Goal: Transaction & Acquisition: Purchase product/service

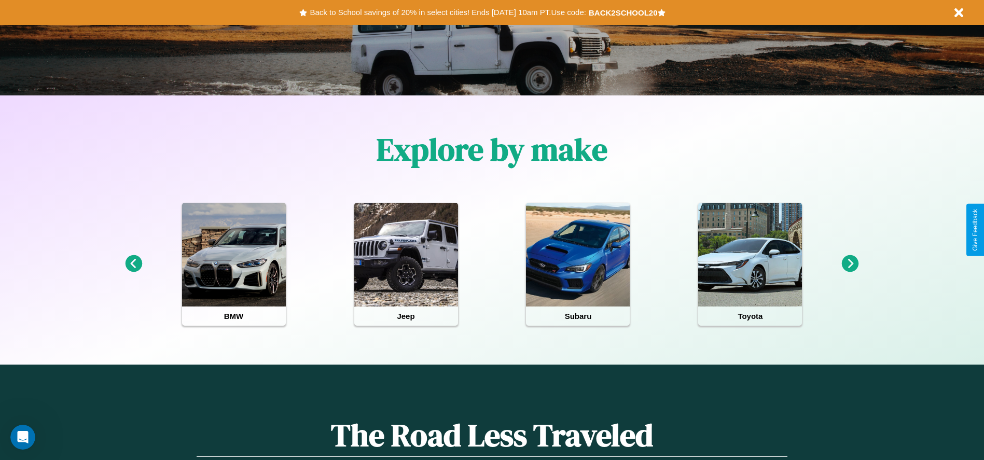
click at [850, 264] on icon at bounding box center [850, 263] width 17 height 17
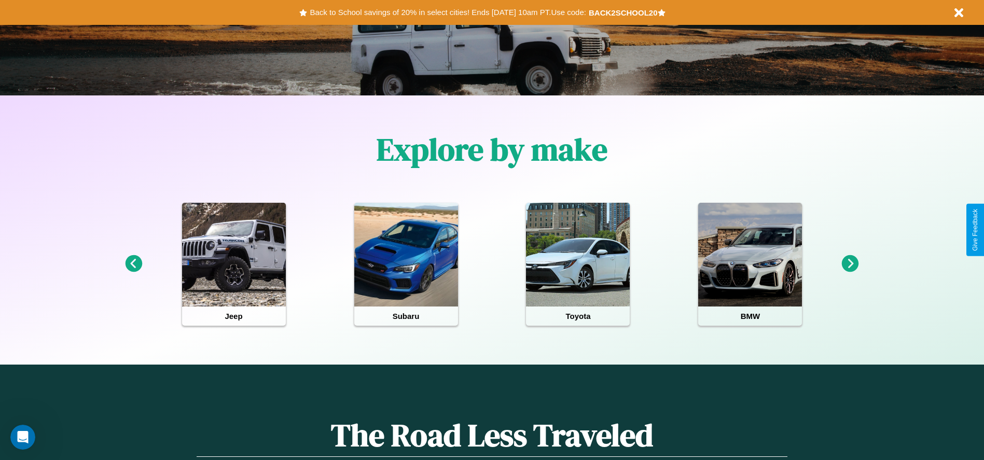
click at [133, 264] on icon at bounding box center [133, 263] width 17 height 17
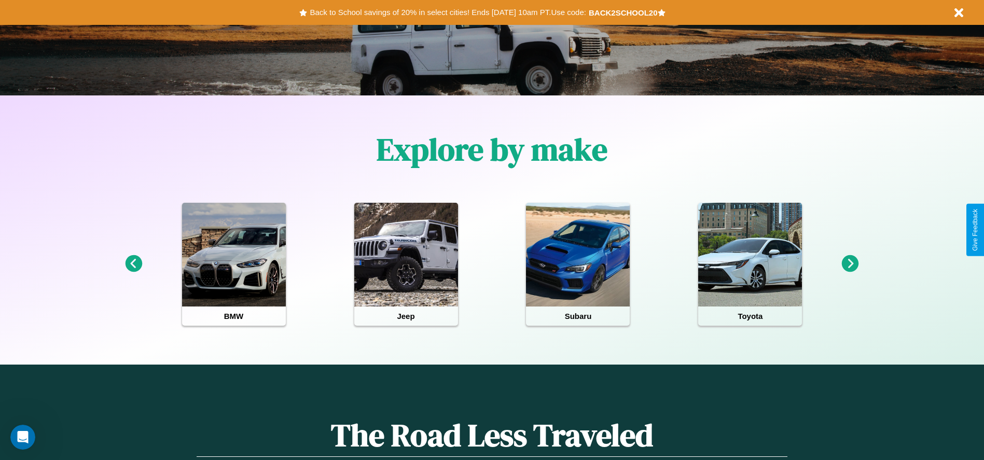
click at [850, 264] on icon at bounding box center [850, 263] width 17 height 17
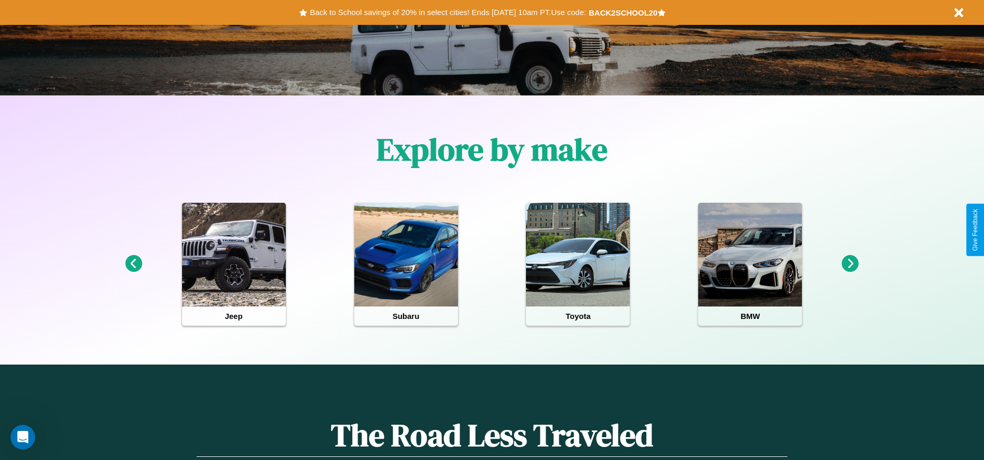
click at [850, 264] on icon at bounding box center [850, 263] width 17 height 17
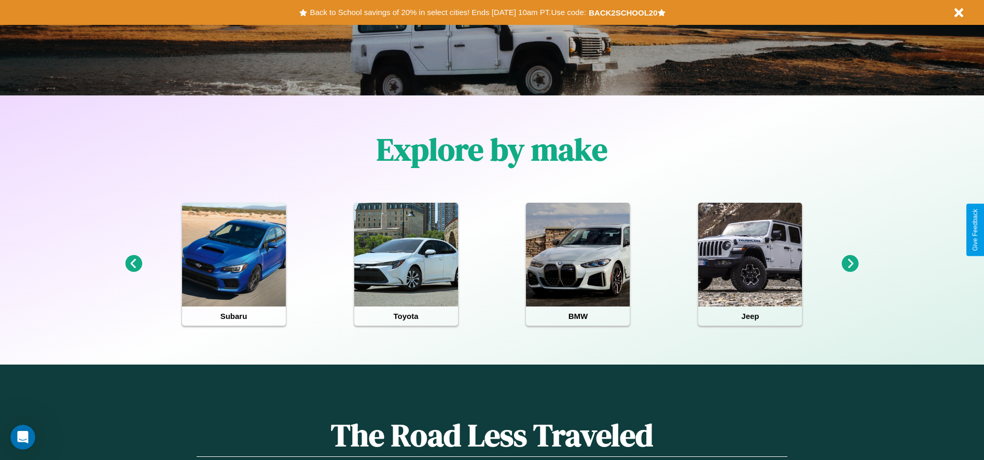
click at [133, 264] on icon at bounding box center [133, 263] width 17 height 17
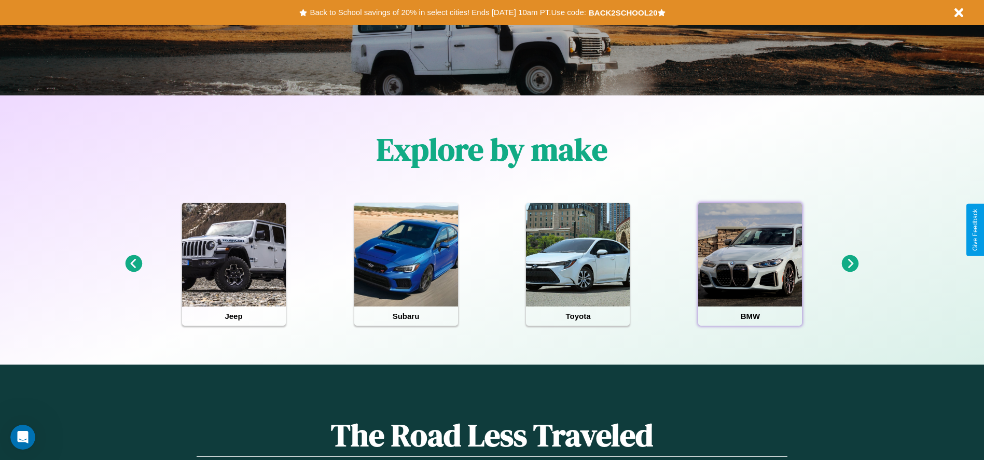
click at [750, 264] on div at bounding box center [750, 255] width 104 height 104
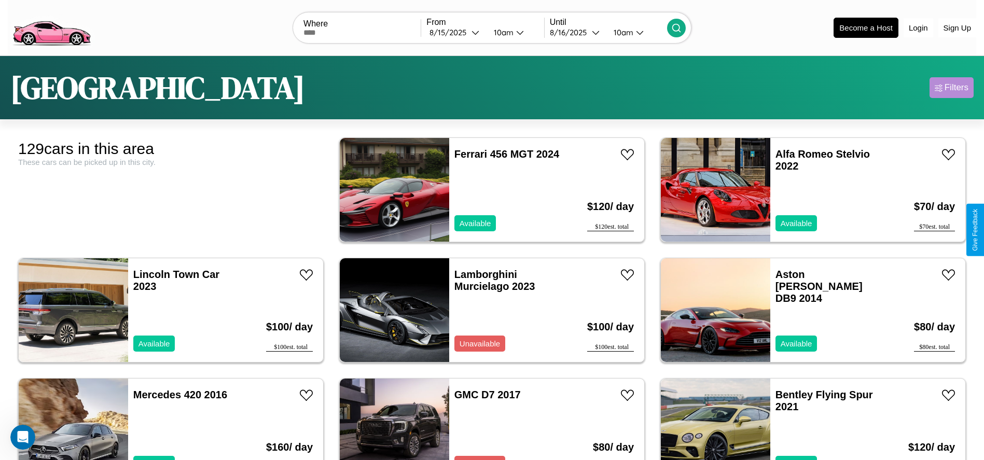
click at [951, 88] on div "Filters" at bounding box center [956, 87] width 24 height 10
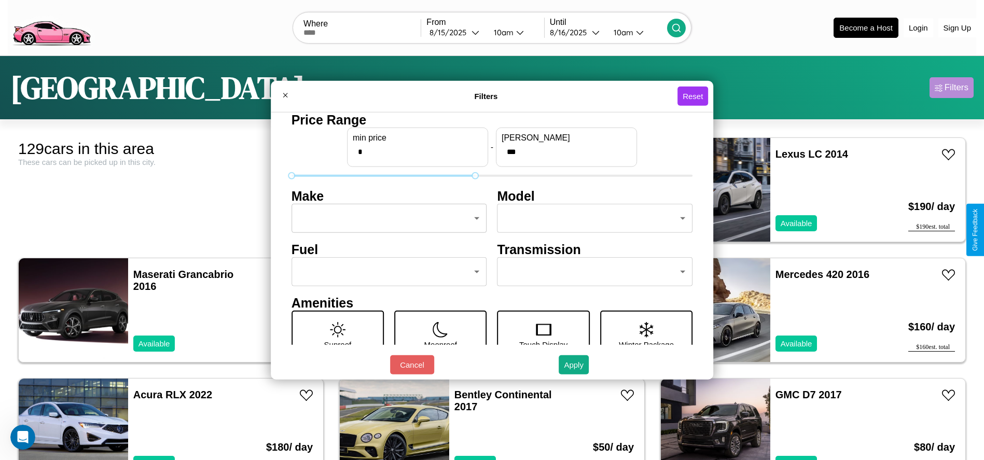
type input "***"
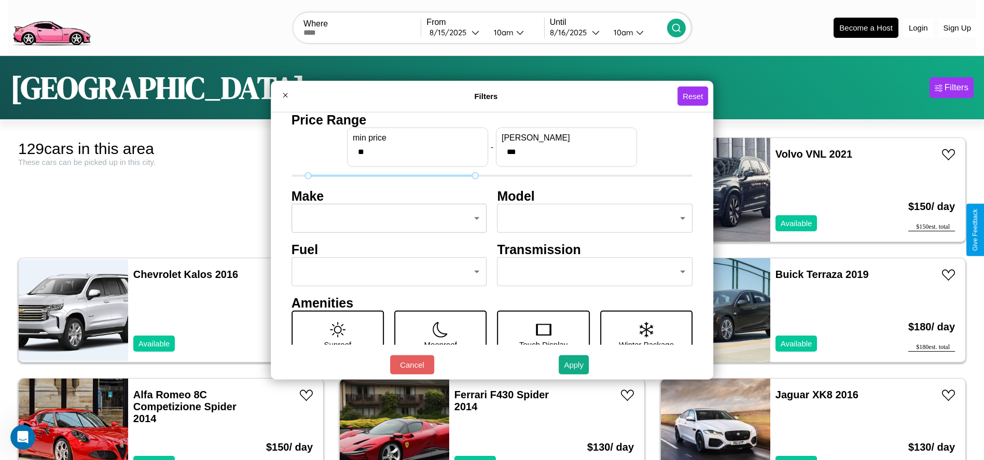
type input "**"
click at [386, 218] on body "CarGo Where From [DATE] 10am Until [DATE] 10am Become a Host Login Sign Up Dall…" at bounding box center [492, 262] width 984 height 524
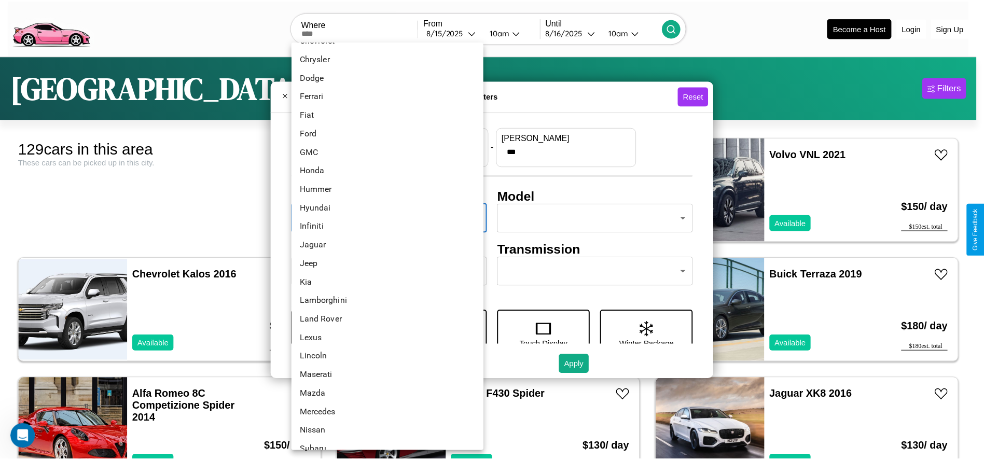
scroll to position [257, 0]
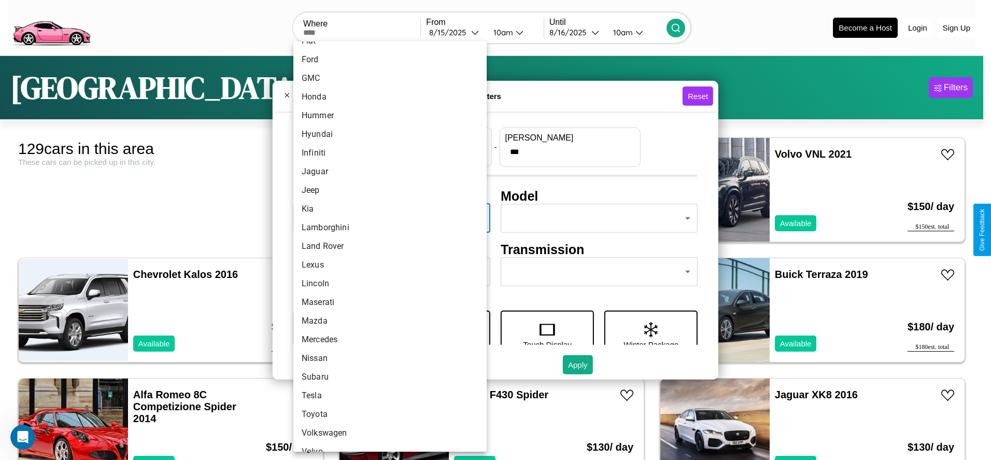
click at [386, 246] on li "Land Rover" at bounding box center [389, 246] width 193 height 19
type input "**********"
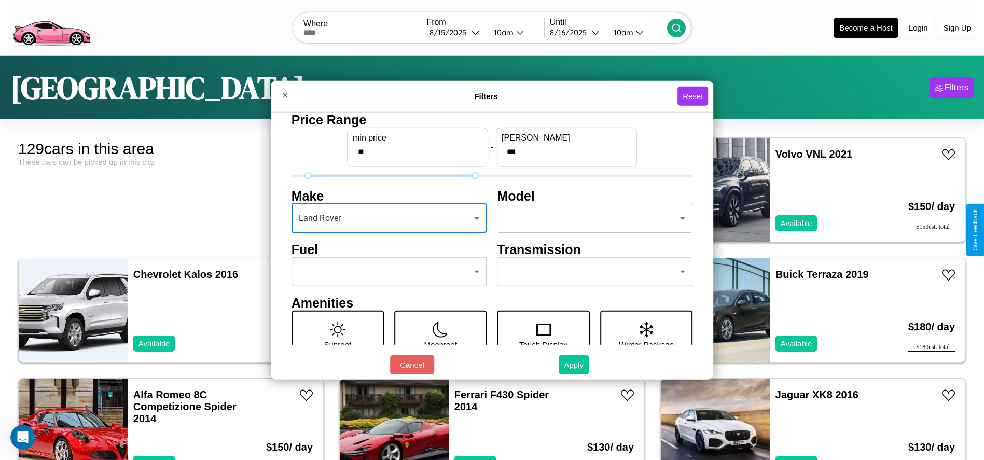
click at [574, 364] on button "Apply" at bounding box center [573, 364] width 30 height 19
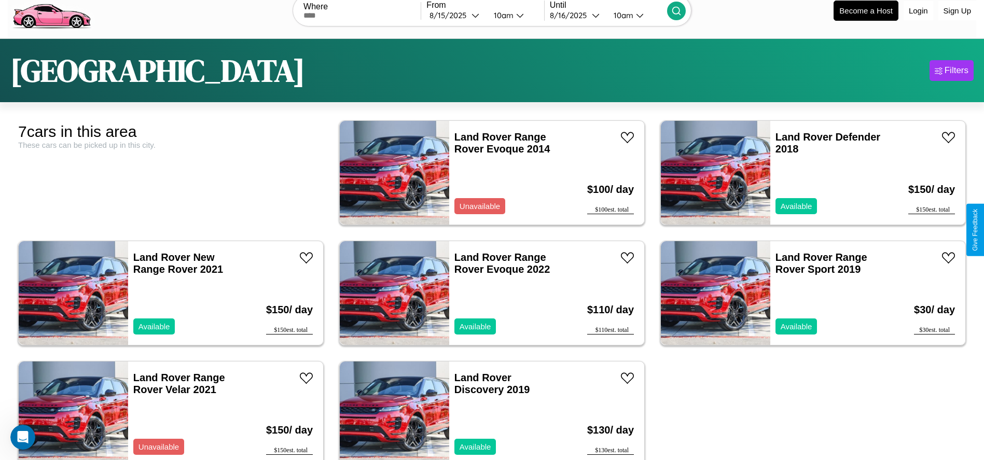
scroll to position [0, 0]
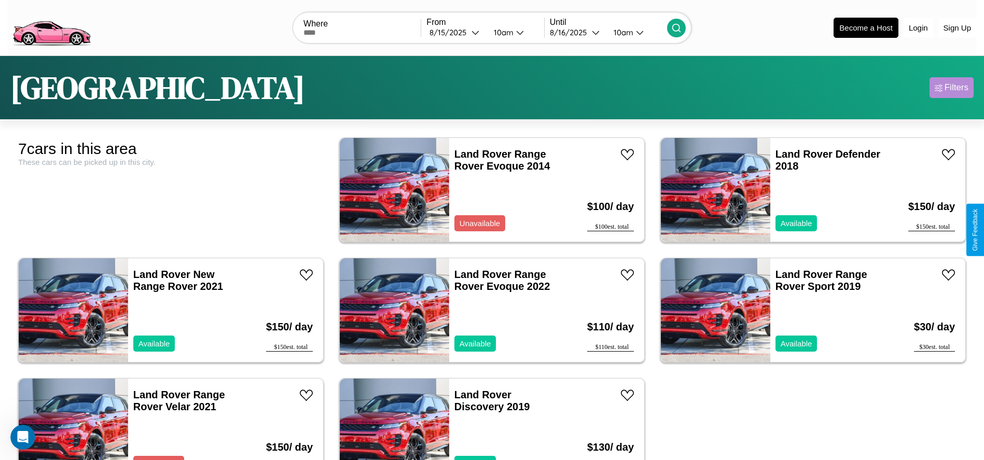
click at [951, 88] on div "Filters" at bounding box center [956, 87] width 24 height 10
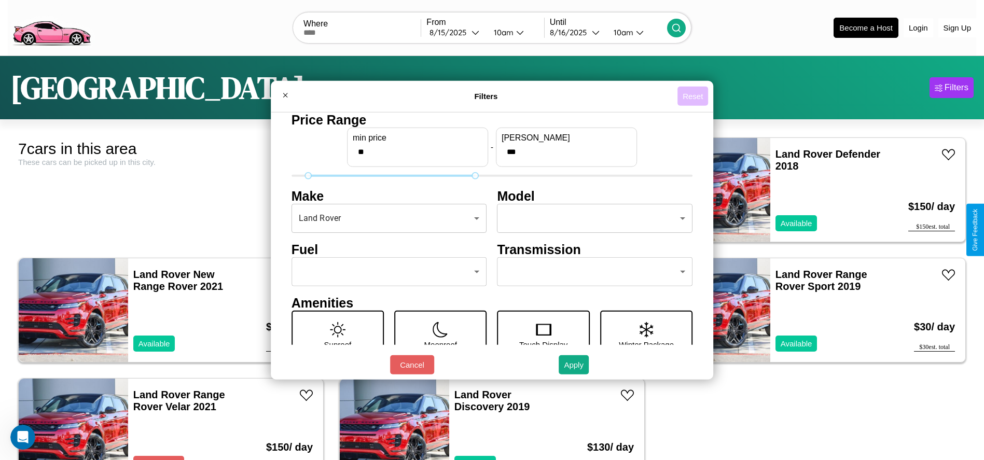
click at [694, 96] on button "Reset" at bounding box center [692, 96] width 31 height 19
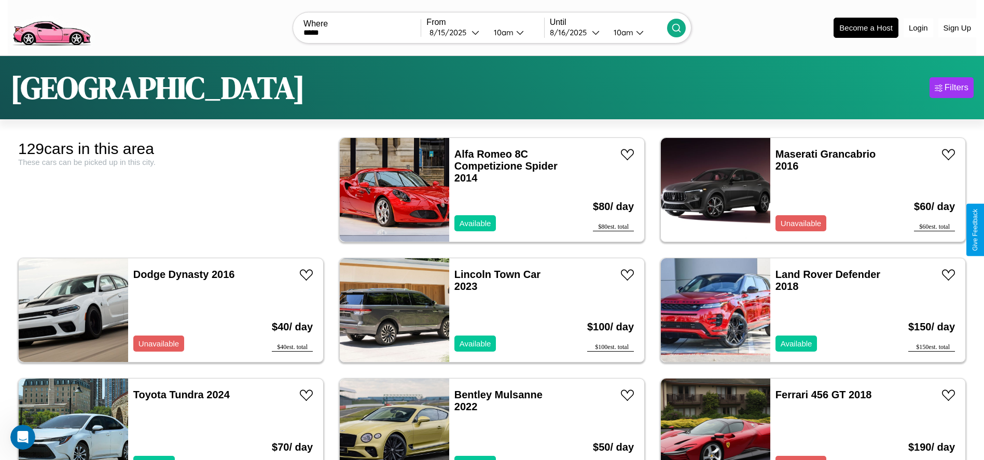
type input "*****"
click at [676, 27] on icon at bounding box center [676, 28] width 10 height 10
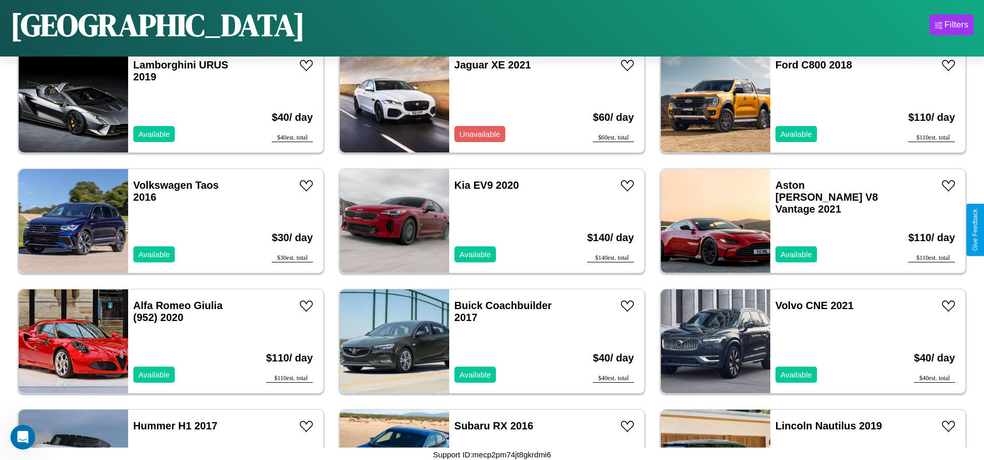
scroll to position [1559, 0]
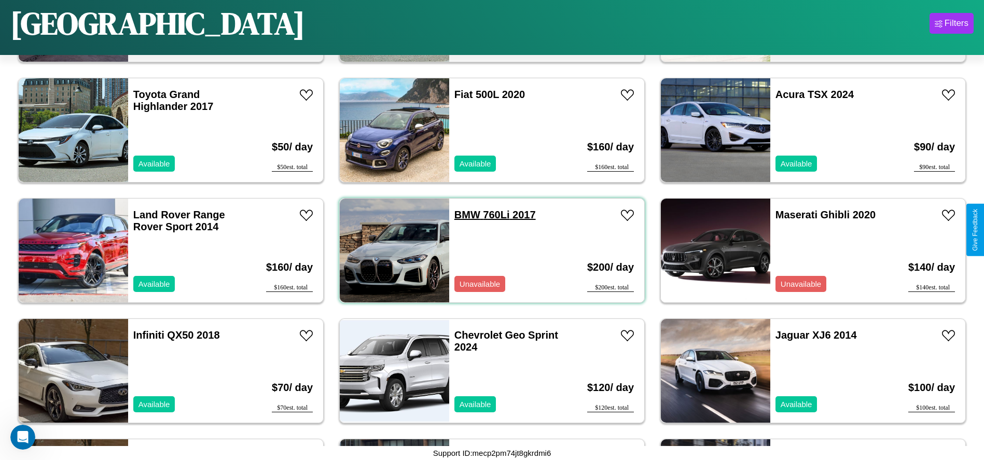
click at [463, 215] on link "BMW 760Li 2017" at bounding box center [494, 214] width 81 height 11
